Goal: Find specific page/section: Find specific page/section

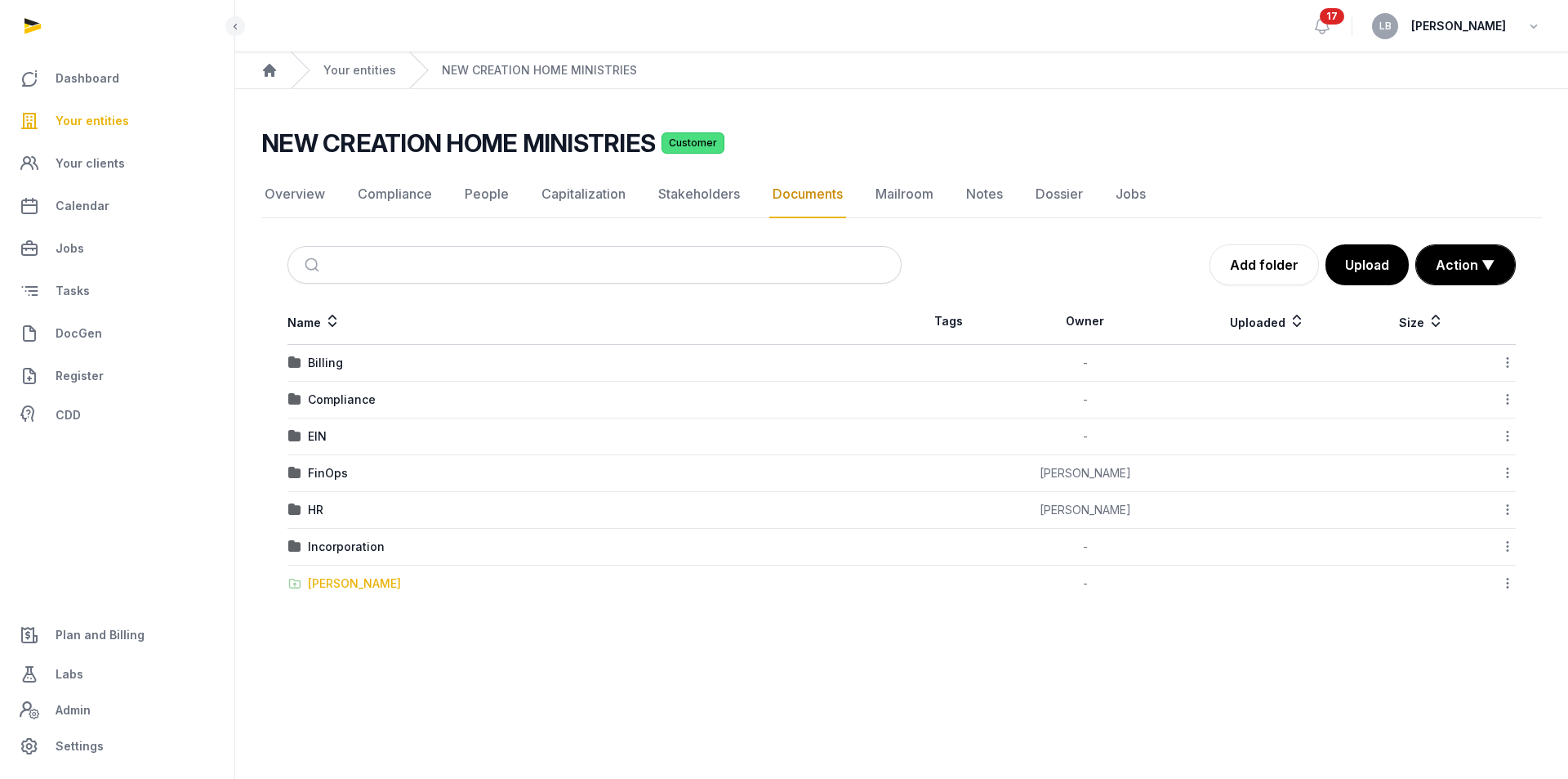
click at [330, 581] on div "[PERSON_NAME]" at bounding box center [354, 584] width 93 height 17
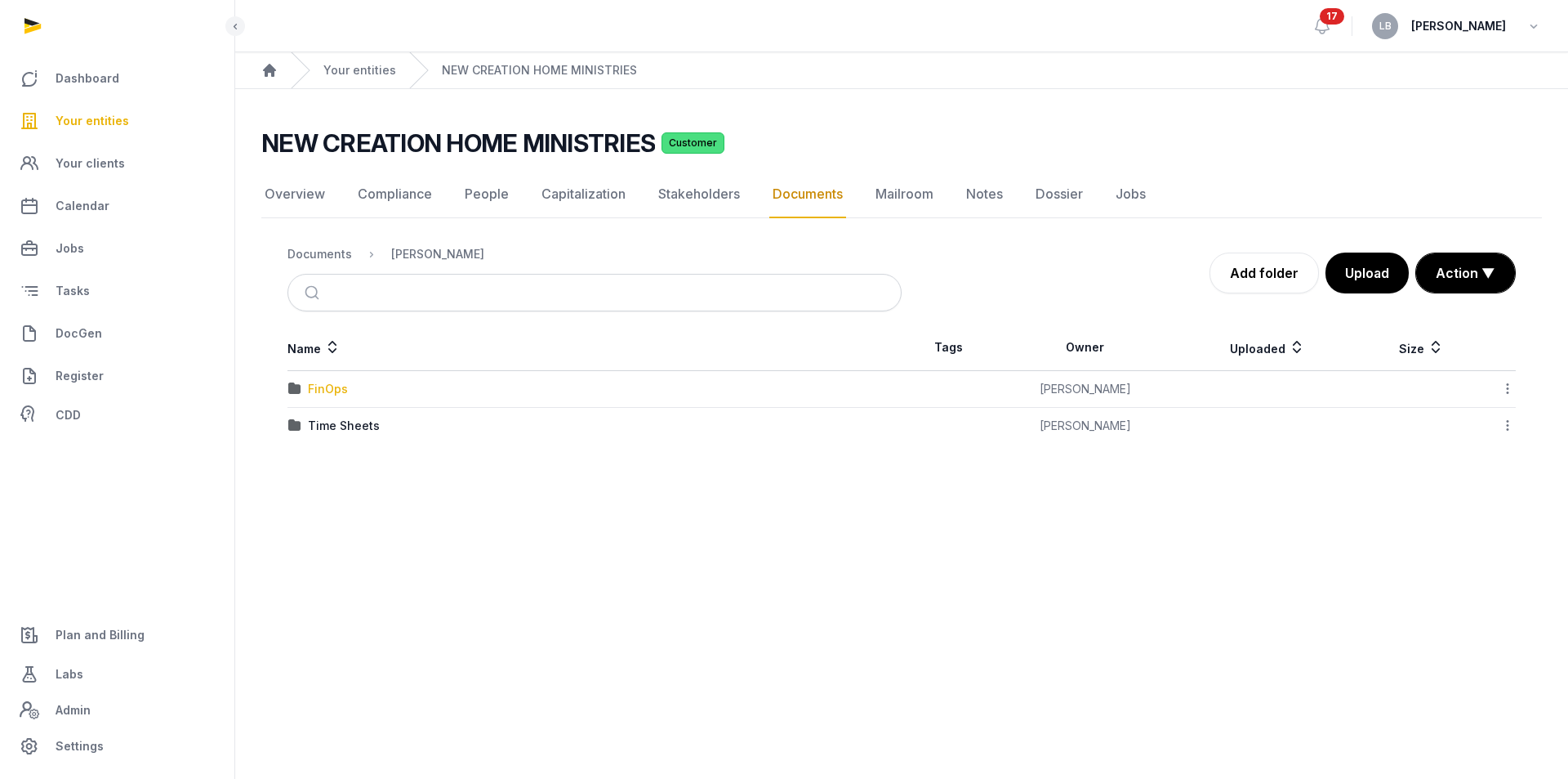
click at [338, 394] on div "FinOps" at bounding box center [327, 389] width 40 height 17
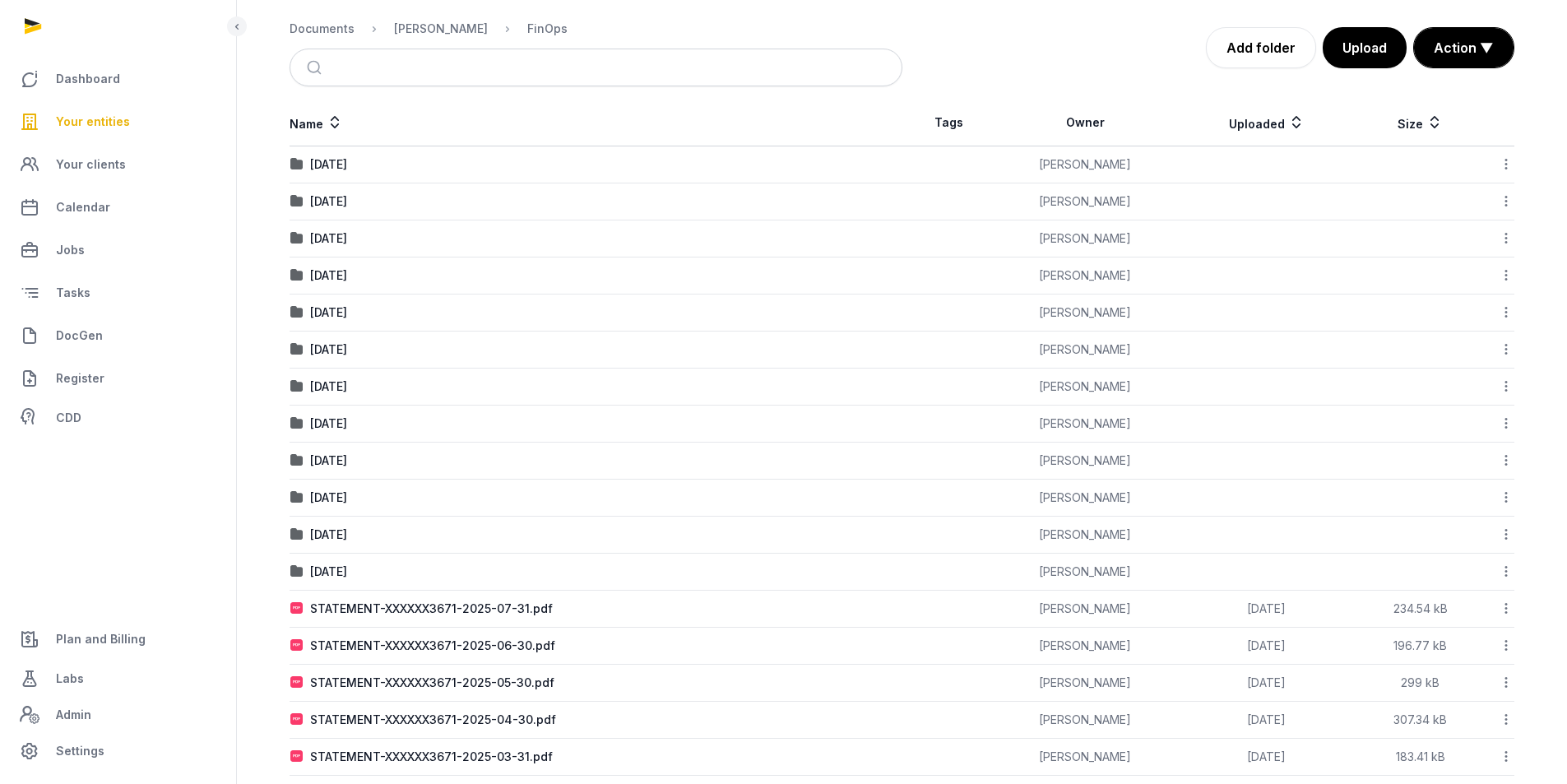
scroll to position [238, 0]
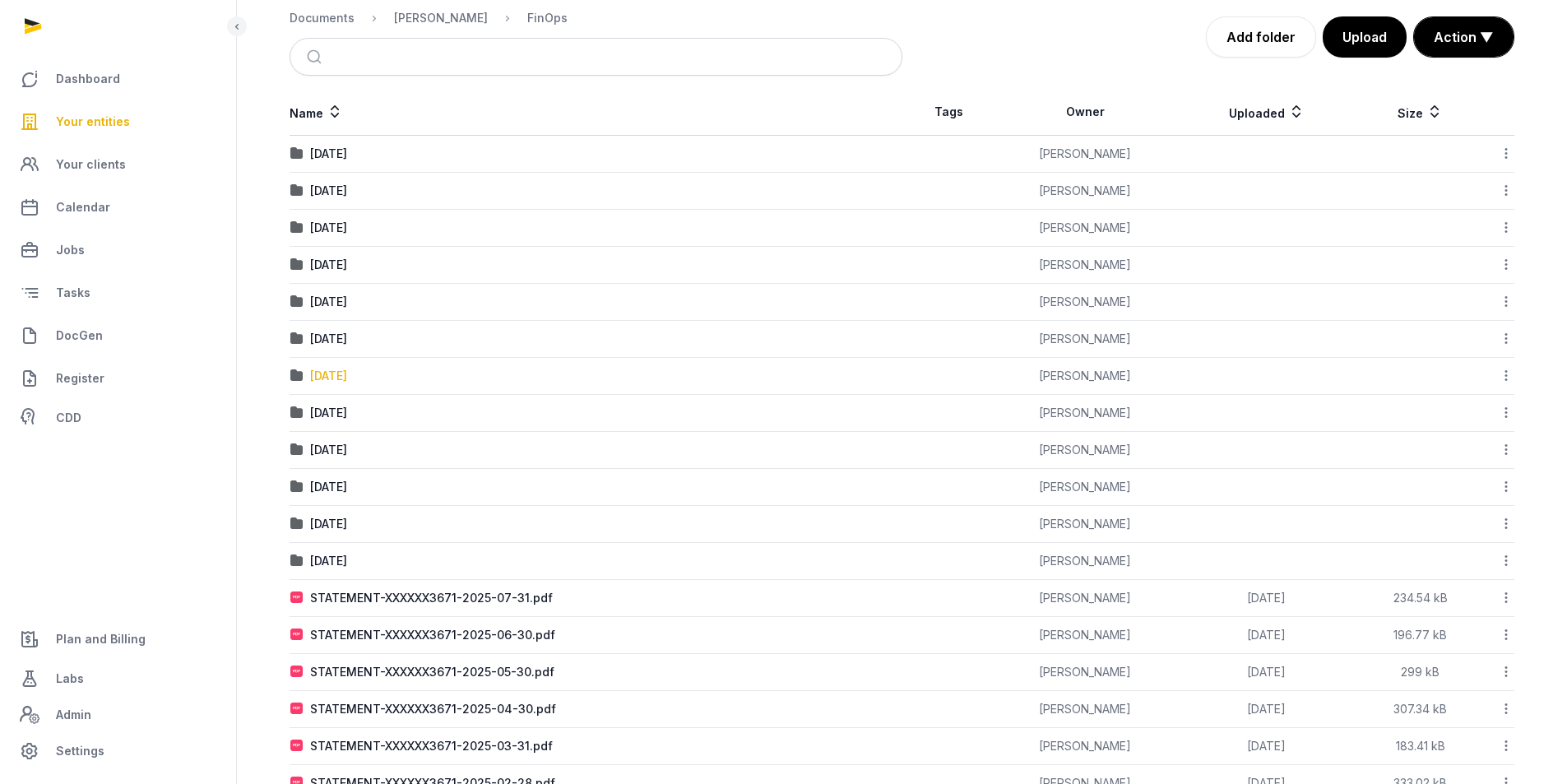
click at [345, 380] on div "[DATE]" at bounding box center [328, 376] width 37 height 17
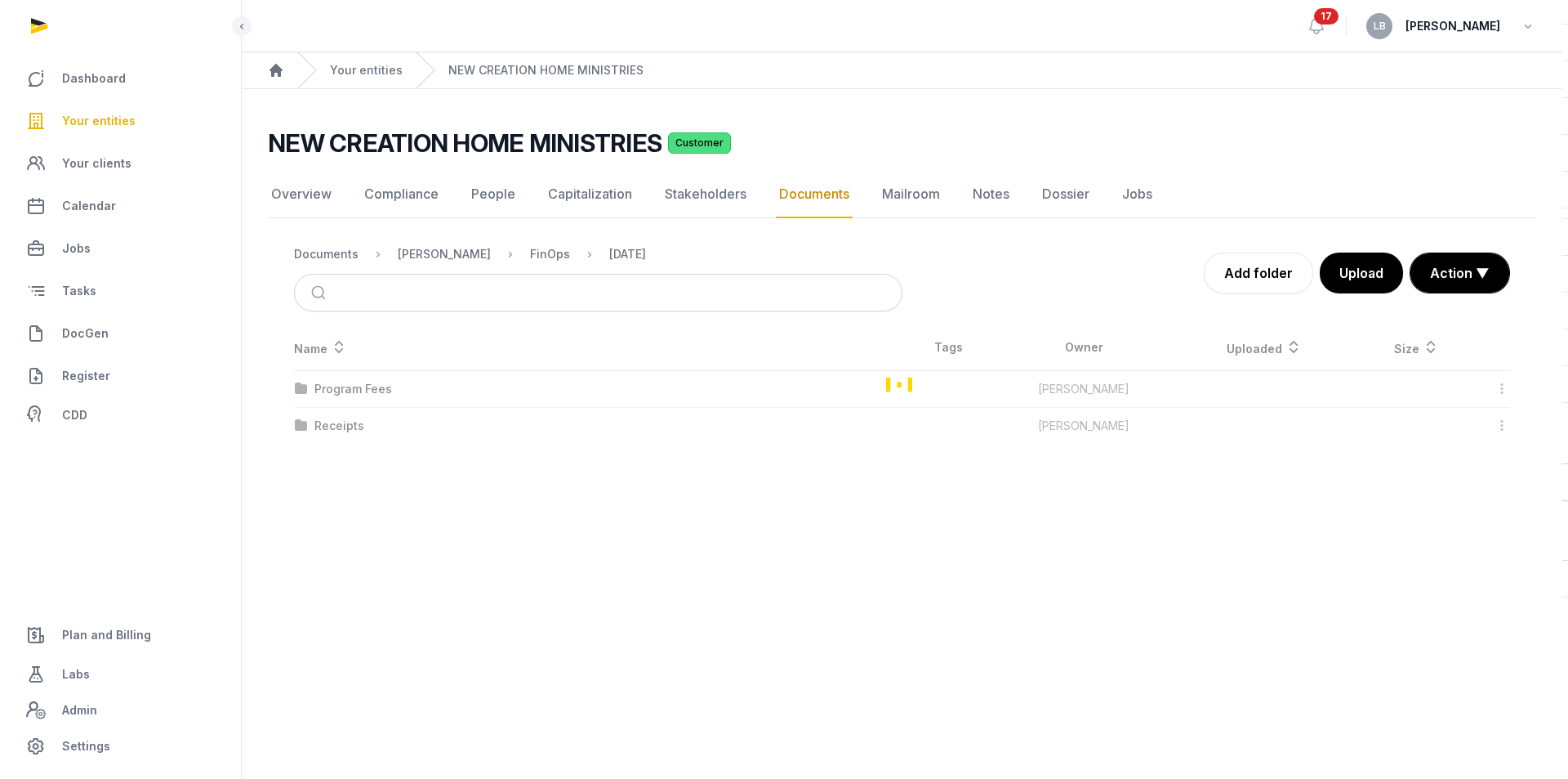
scroll to position [0, 0]
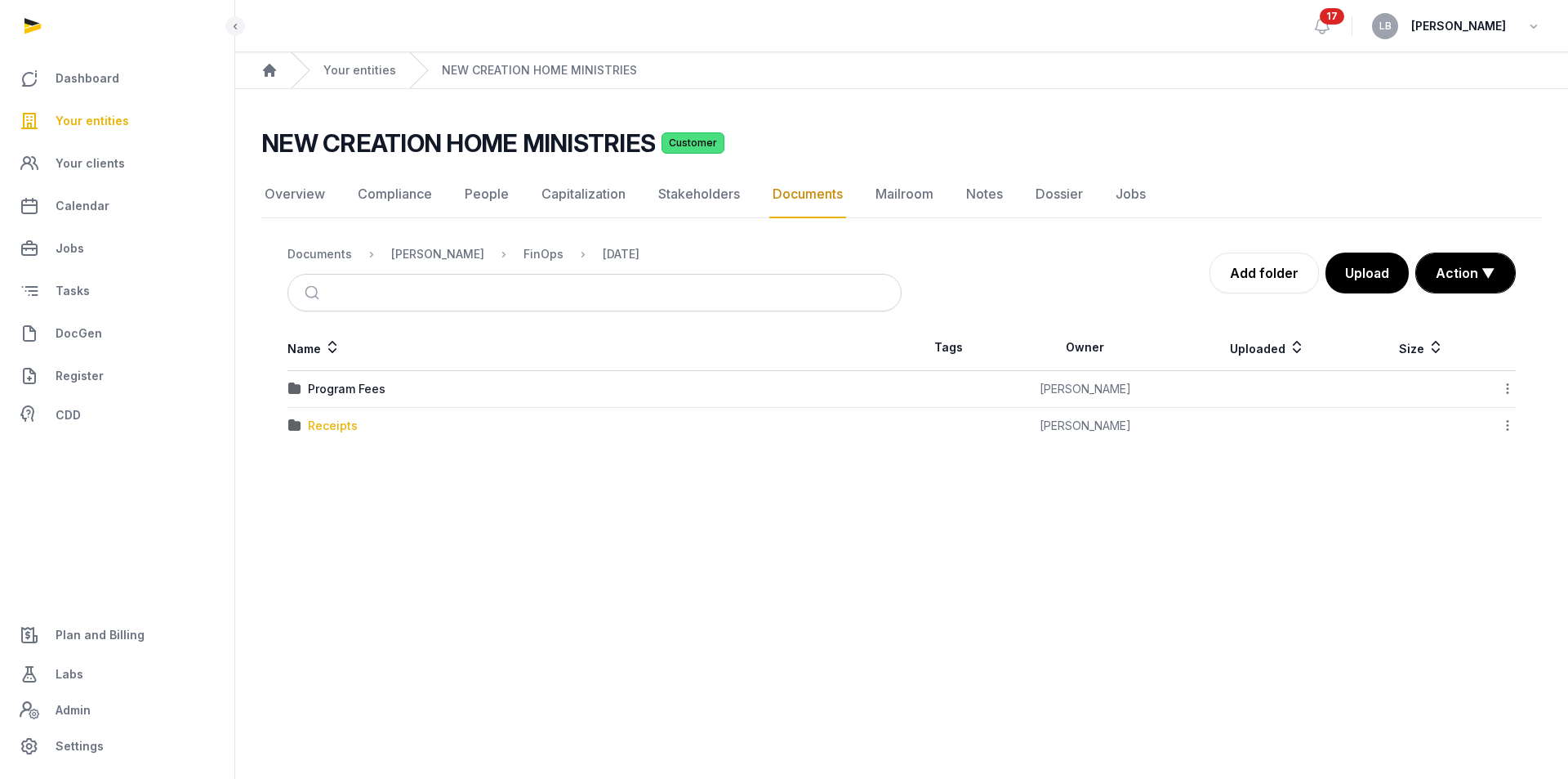
click at [334, 420] on div "Receipts" at bounding box center [332, 426] width 50 height 17
